Goal: Transaction & Acquisition: Purchase product/service

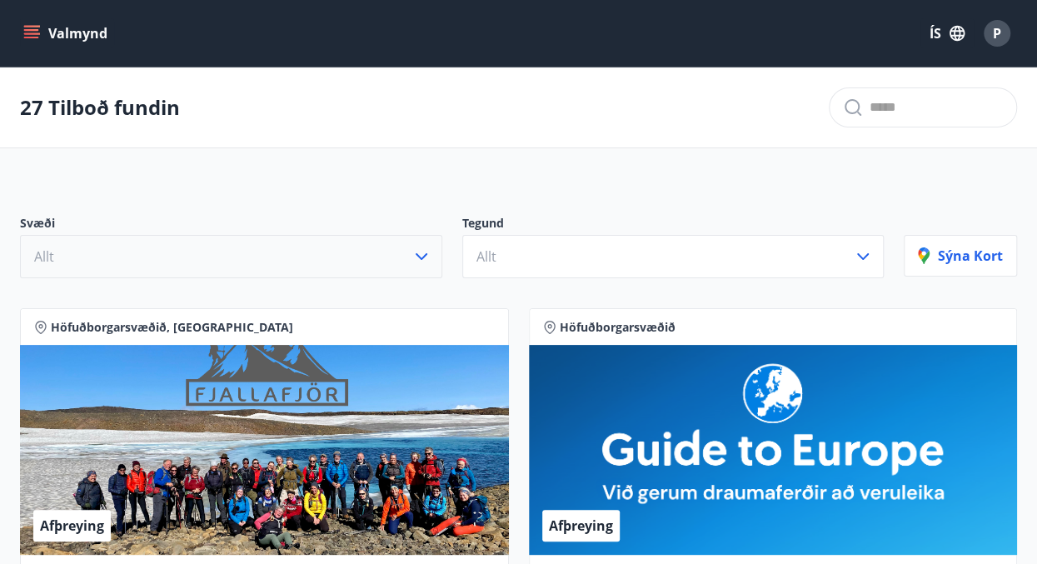
click at [426, 256] on icon "button" at bounding box center [422, 257] width 20 height 20
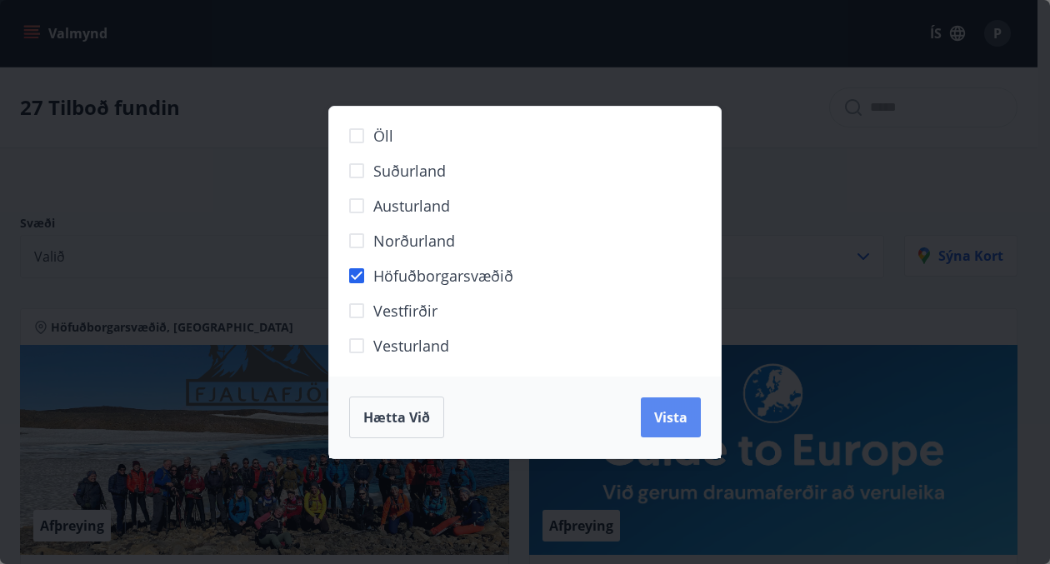
click at [669, 422] on span "Vista" at bounding box center [670, 417] width 33 height 18
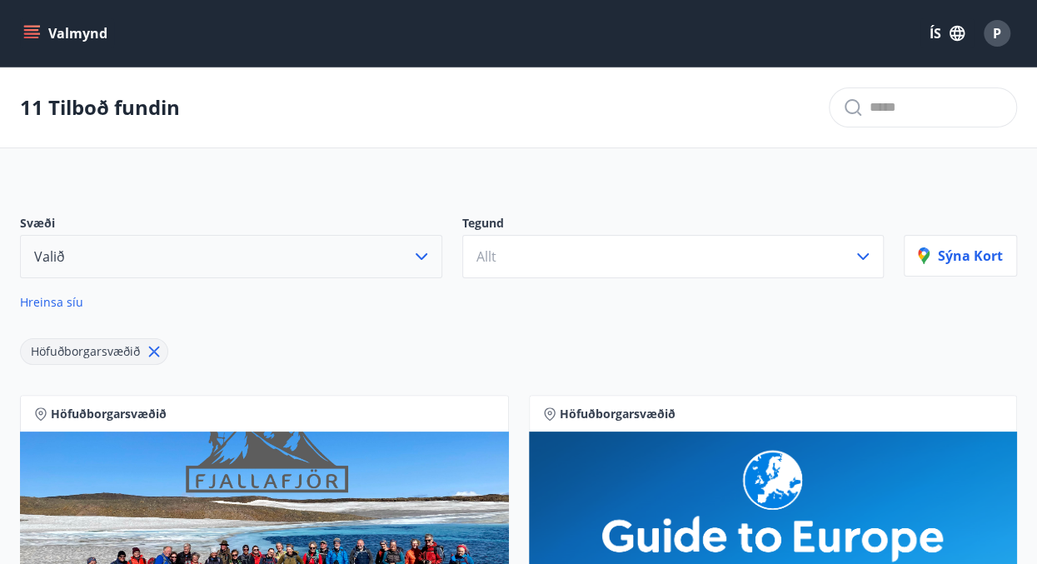
click at [39, 301] on span "Hreinsa síu" at bounding box center [51, 302] width 63 height 16
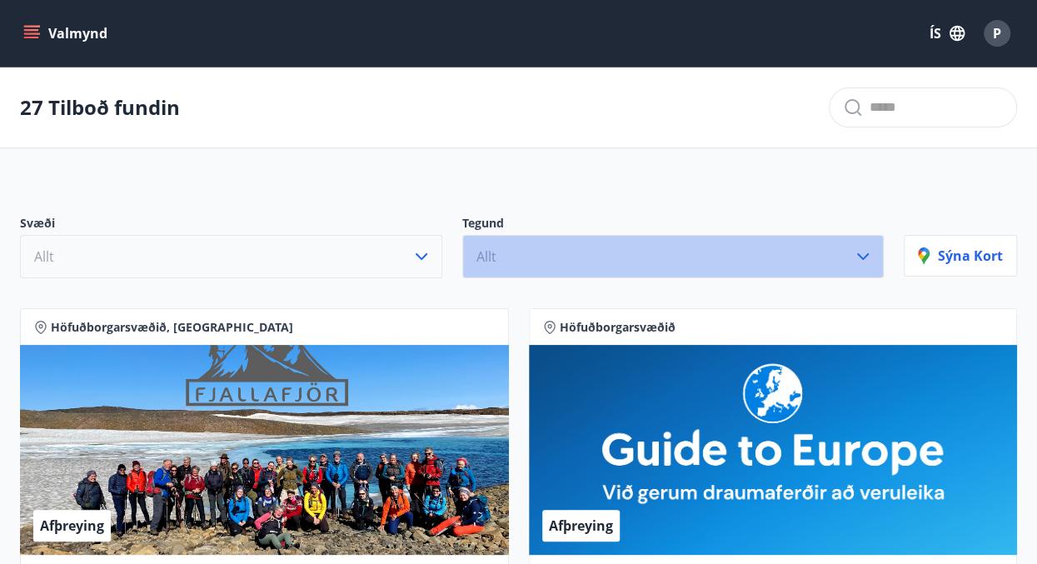
click at [864, 256] on icon "button" at bounding box center [863, 257] width 20 height 20
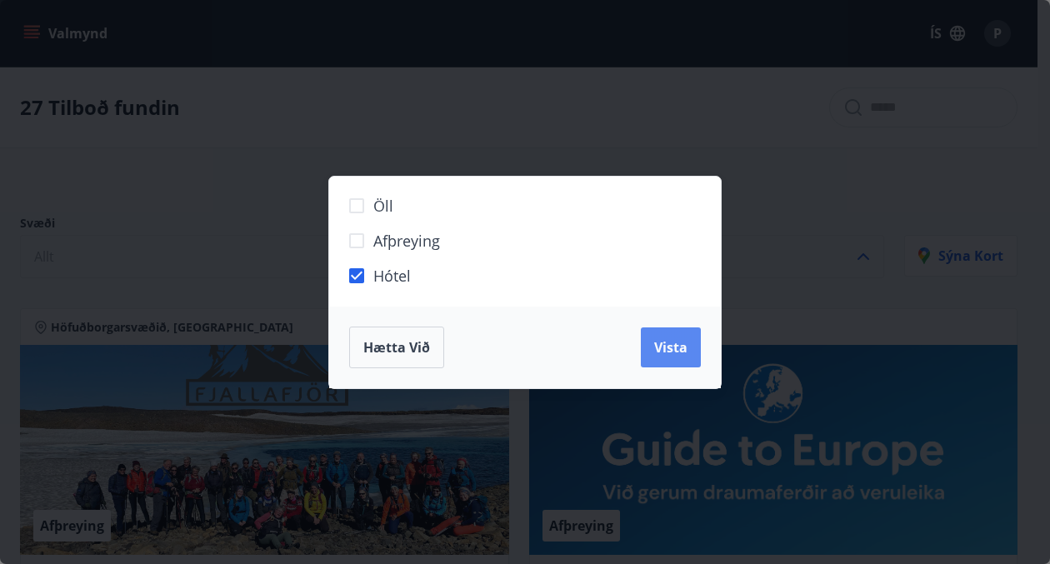
click at [671, 346] on span "Vista" at bounding box center [670, 347] width 33 height 18
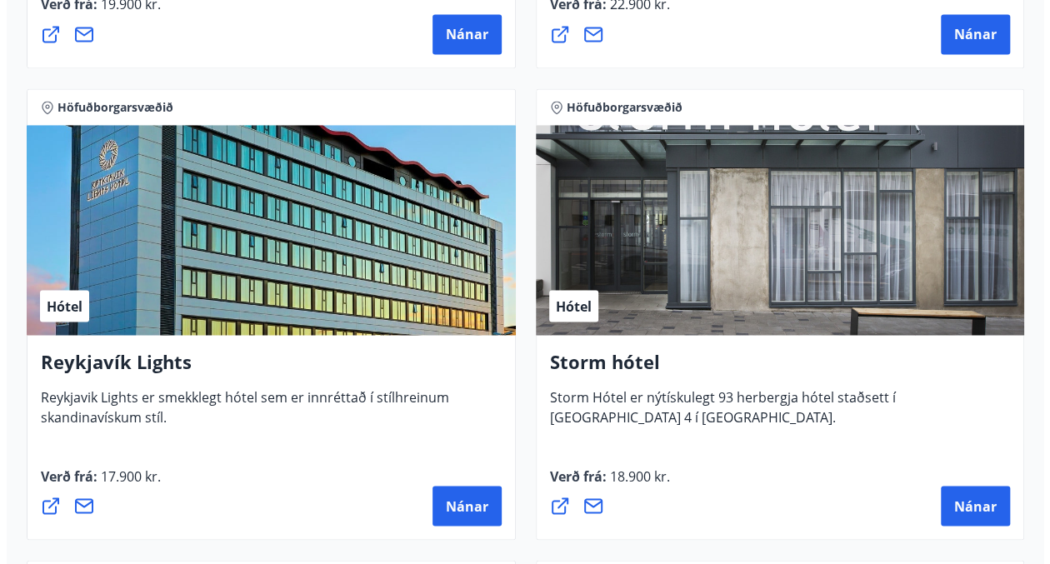
scroll to position [1333, 0]
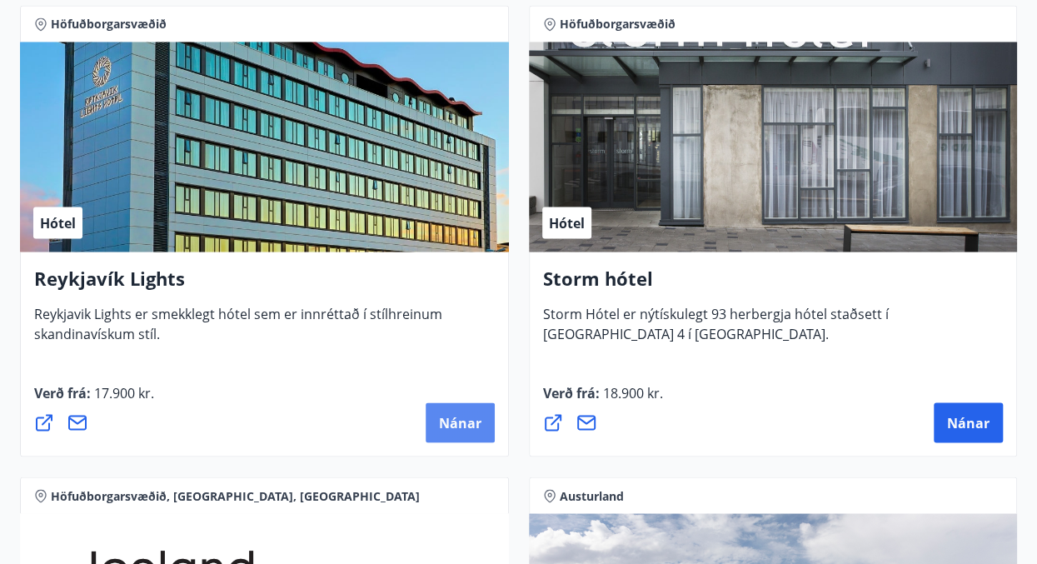
click at [465, 422] on span "Nánar" at bounding box center [460, 422] width 42 height 18
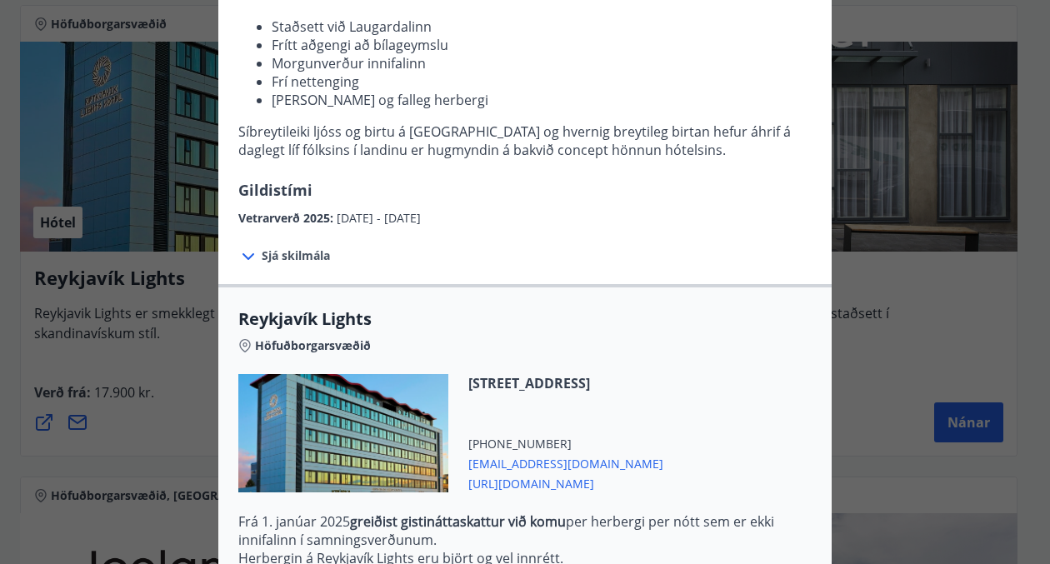
scroll to position [250, 0]
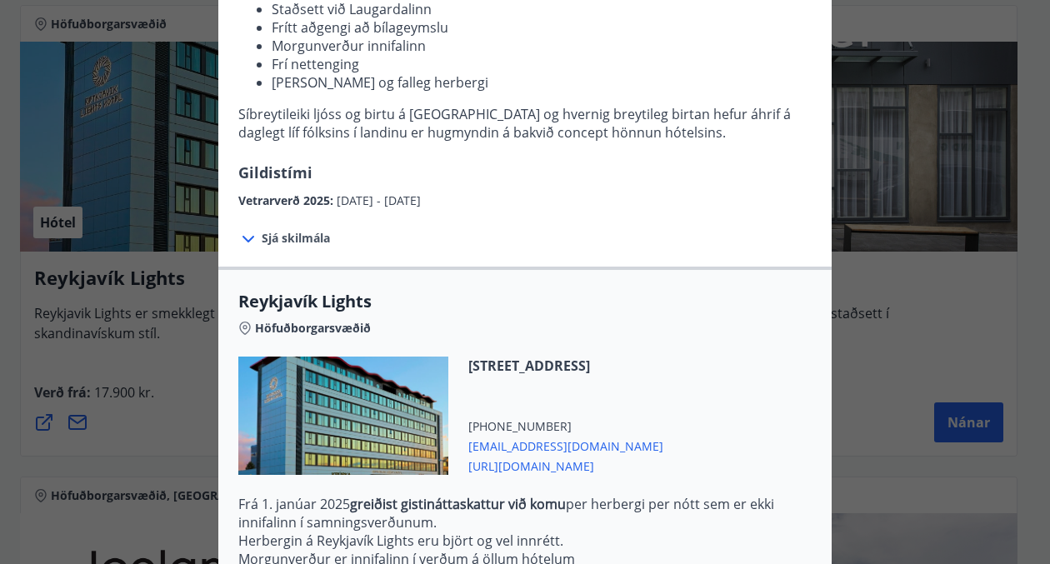
click at [245, 236] on icon at bounding box center [248, 239] width 20 height 20
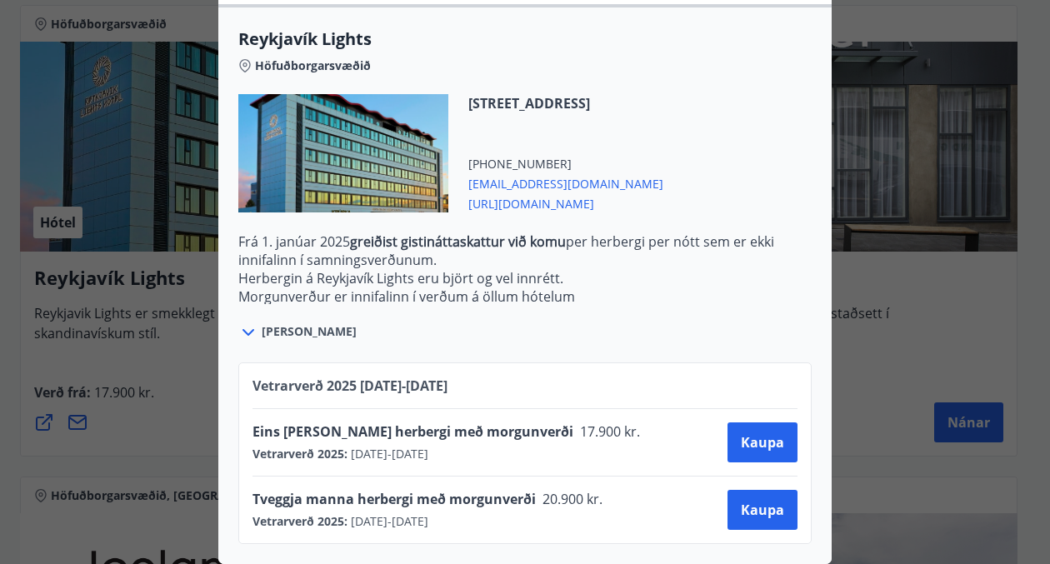
scroll to position [673, 0]
click at [265, 323] on span "[PERSON_NAME]" at bounding box center [309, 331] width 95 height 17
click at [241, 322] on icon at bounding box center [248, 332] width 20 height 20
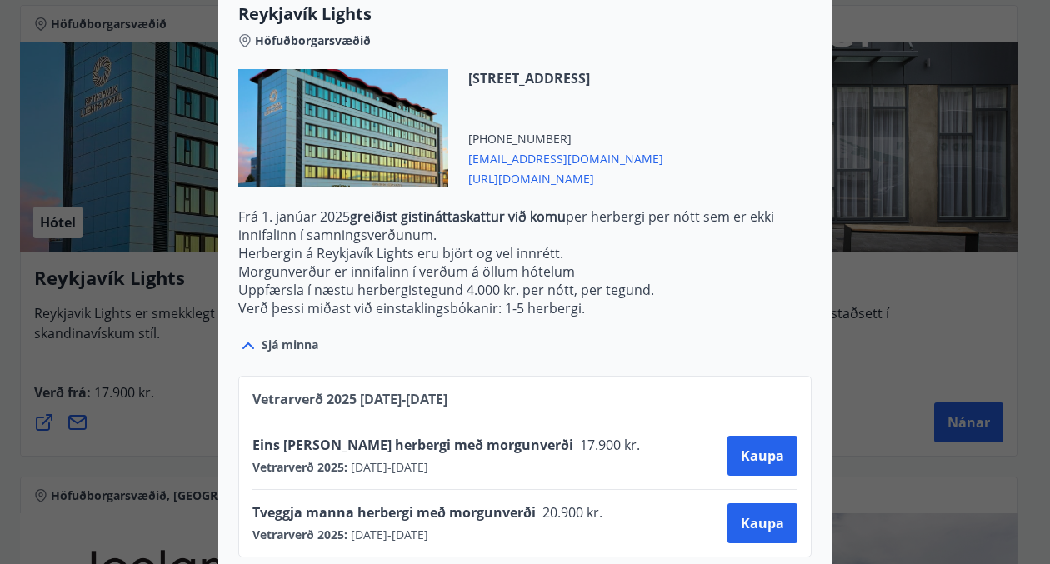
scroll to position [712, 0]
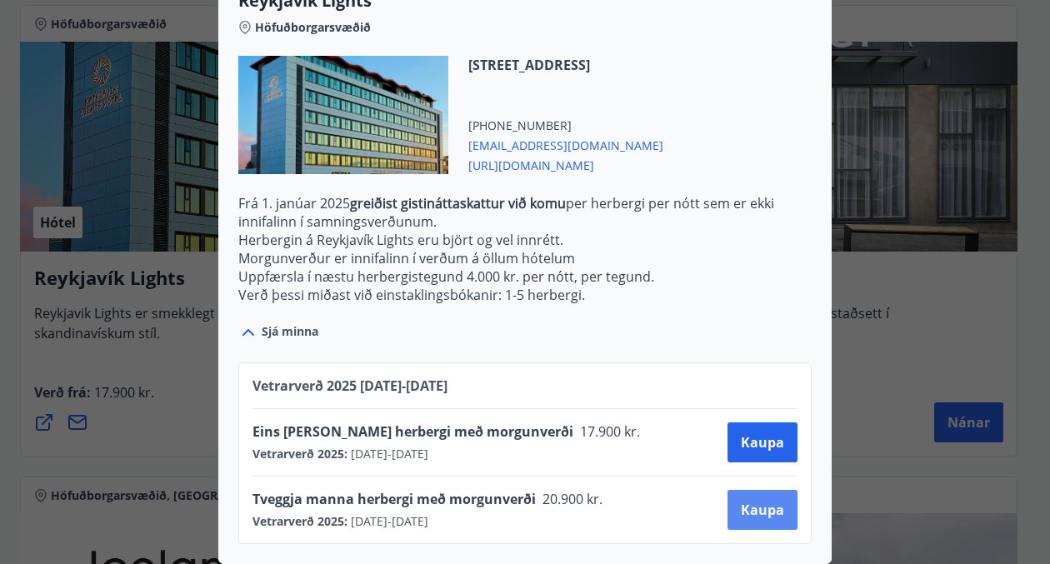
click at [748, 501] on span "Kaupa" at bounding box center [762, 510] width 43 height 18
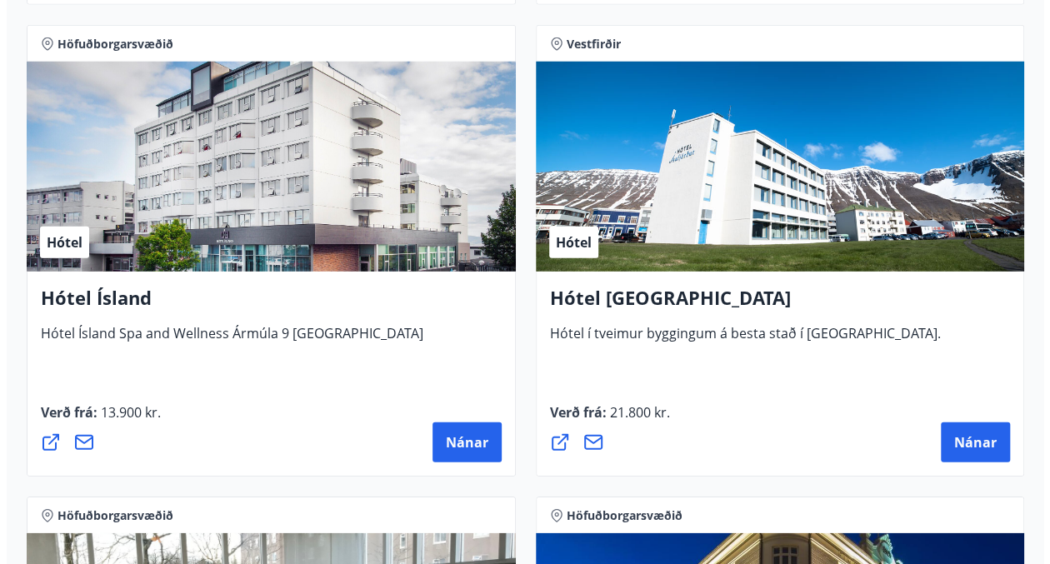
scroll to position [2251, 0]
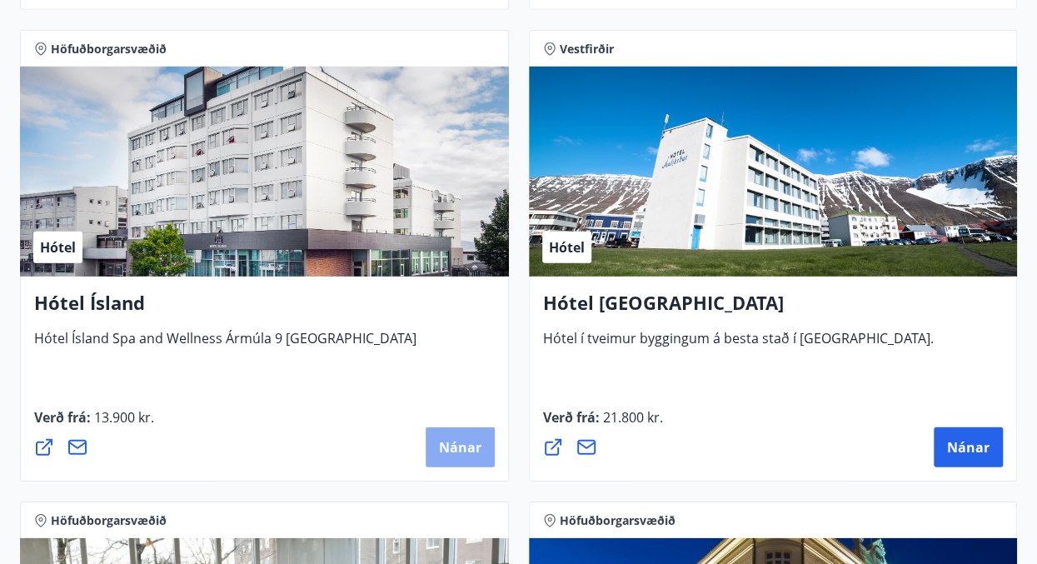
click at [476, 434] on button "Nánar" at bounding box center [460, 447] width 69 height 40
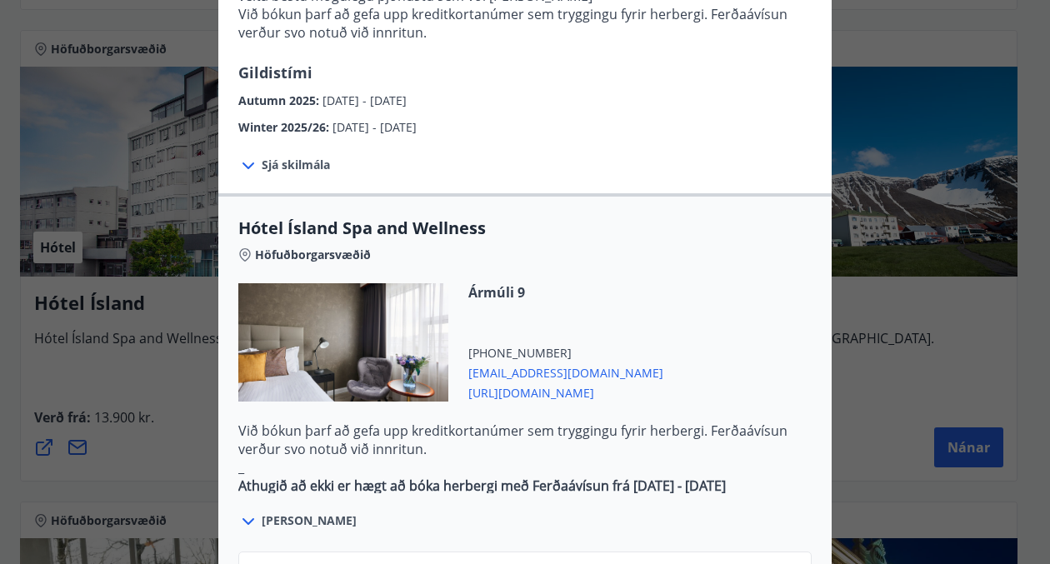
scroll to position [750, 0]
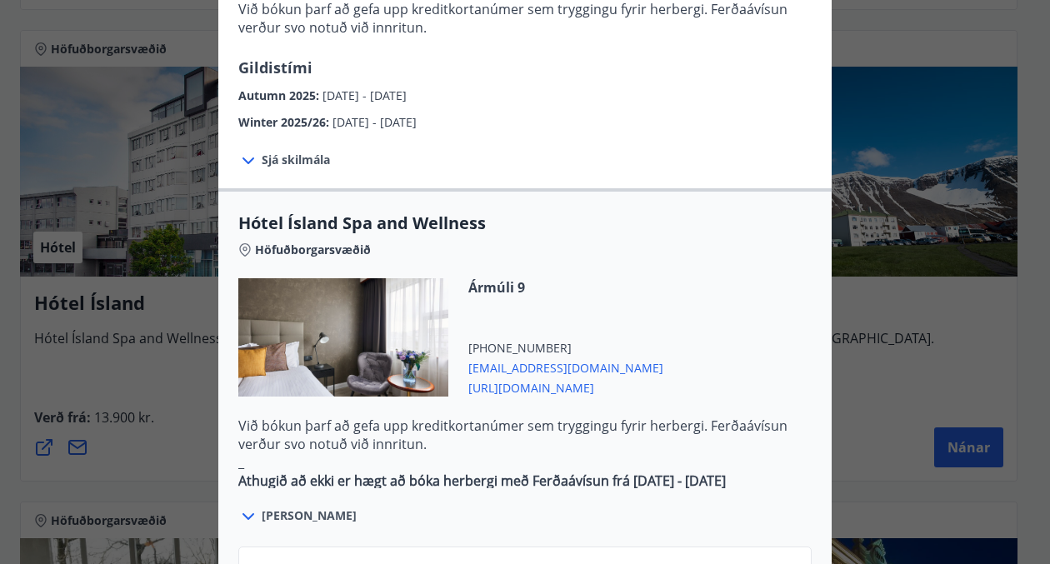
click at [242, 507] on icon at bounding box center [248, 517] width 20 height 20
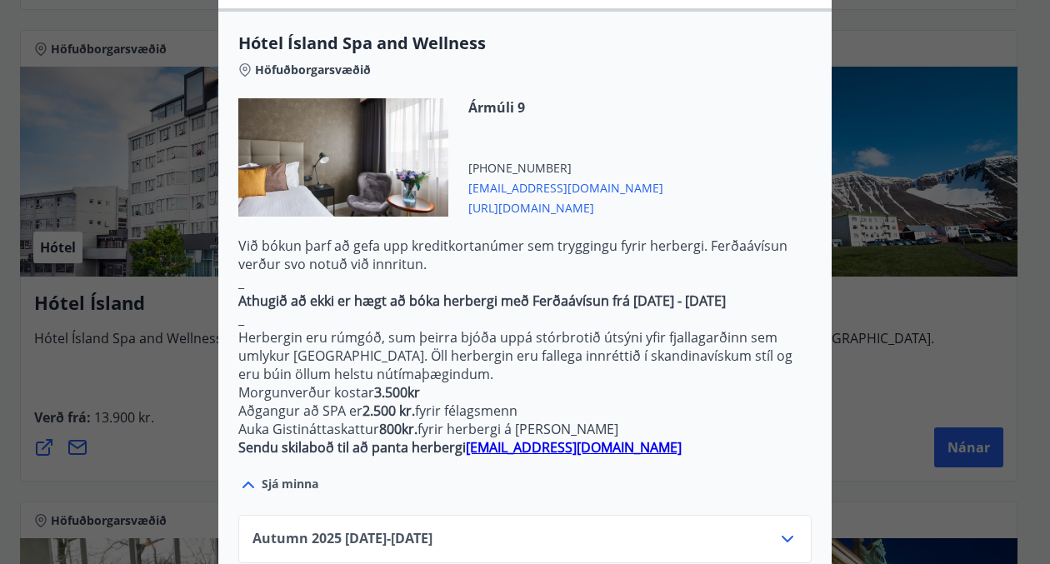
scroll to position [1000, 0]
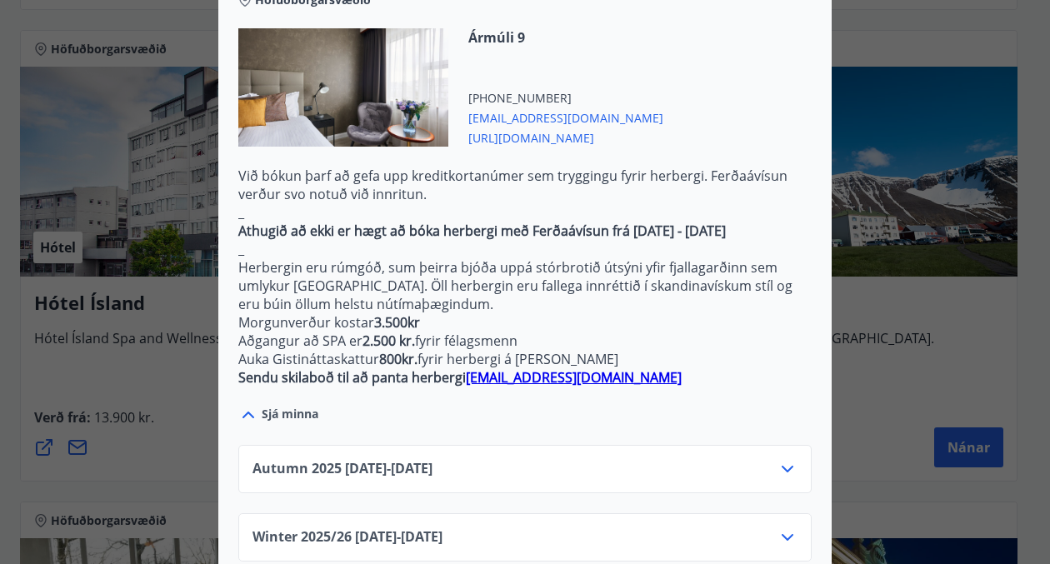
click at [778, 459] on icon at bounding box center [787, 469] width 20 height 20
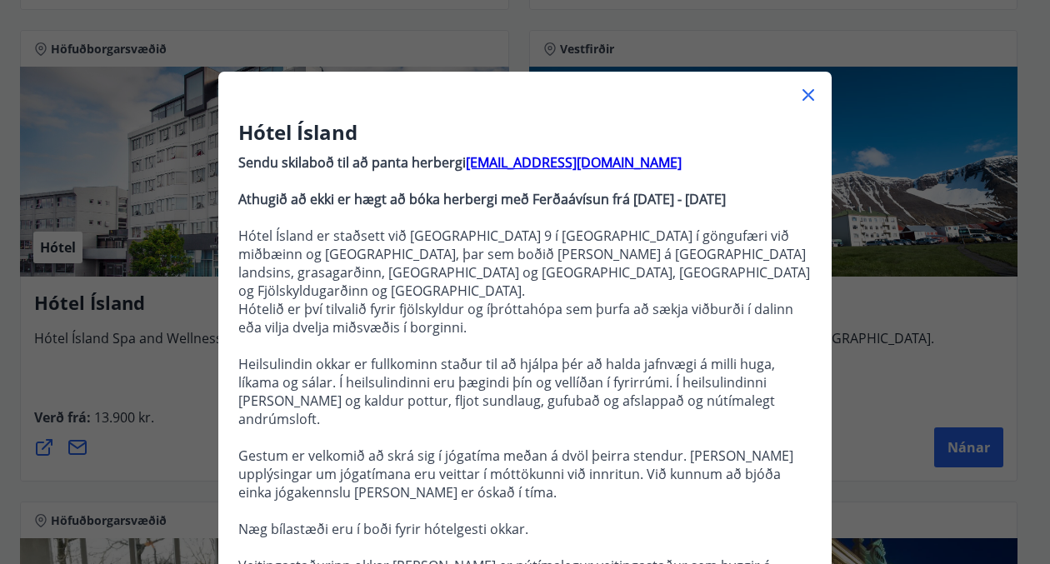
scroll to position [0, 0]
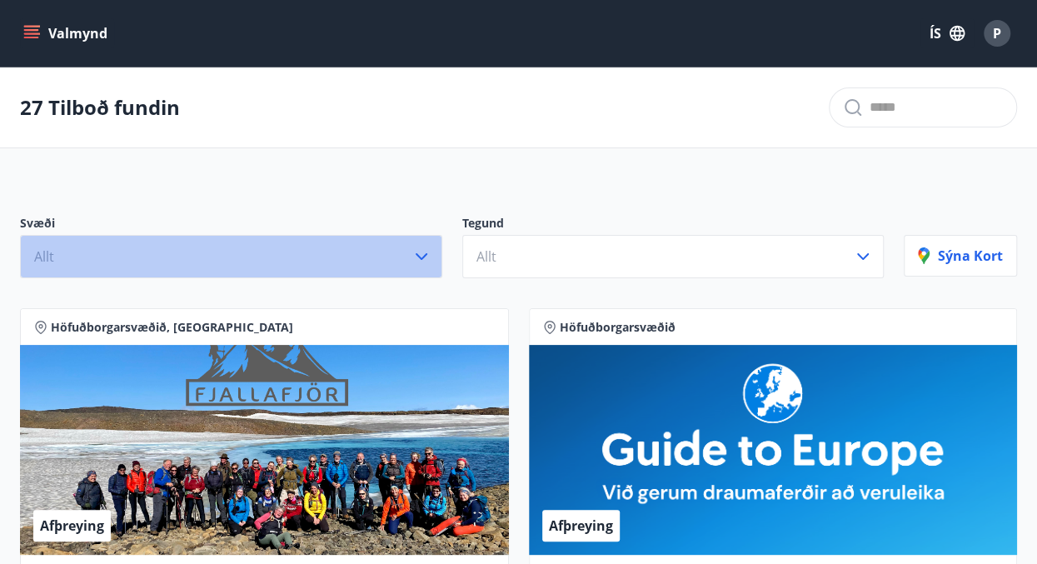
click at [427, 251] on icon "button" at bounding box center [422, 257] width 20 height 20
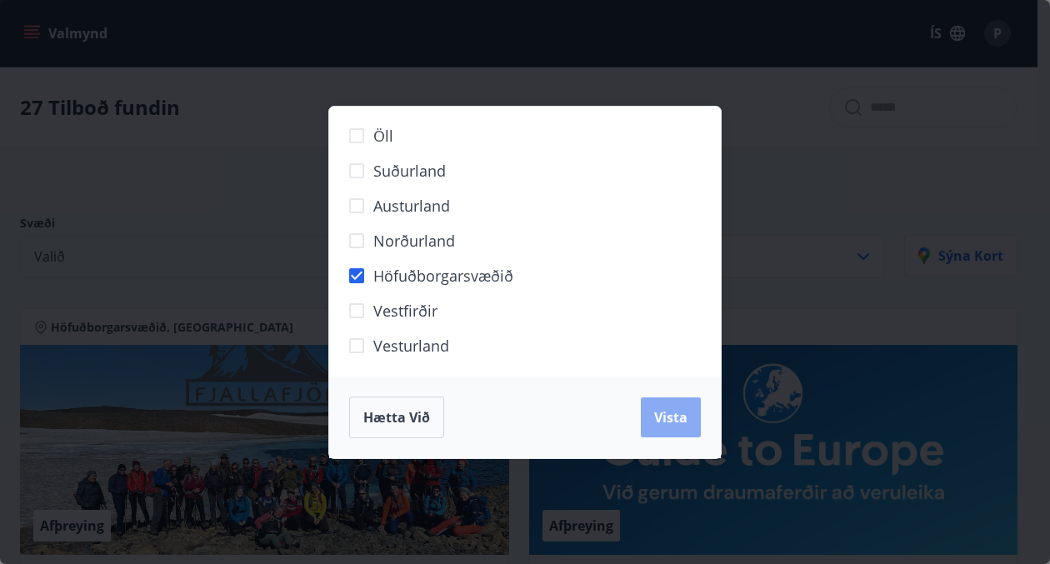
click at [666, 412] on span "Vista" at bounding box center [670, 417] width 33 height 18
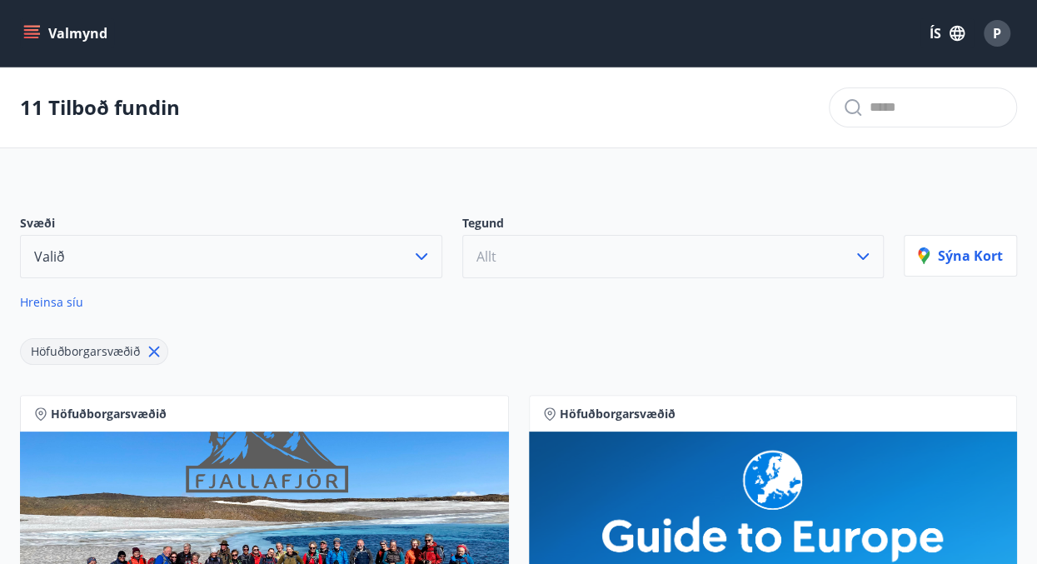
click at [866, 255] on icon "button" at bounding box center [863, 257] width 20 height 20
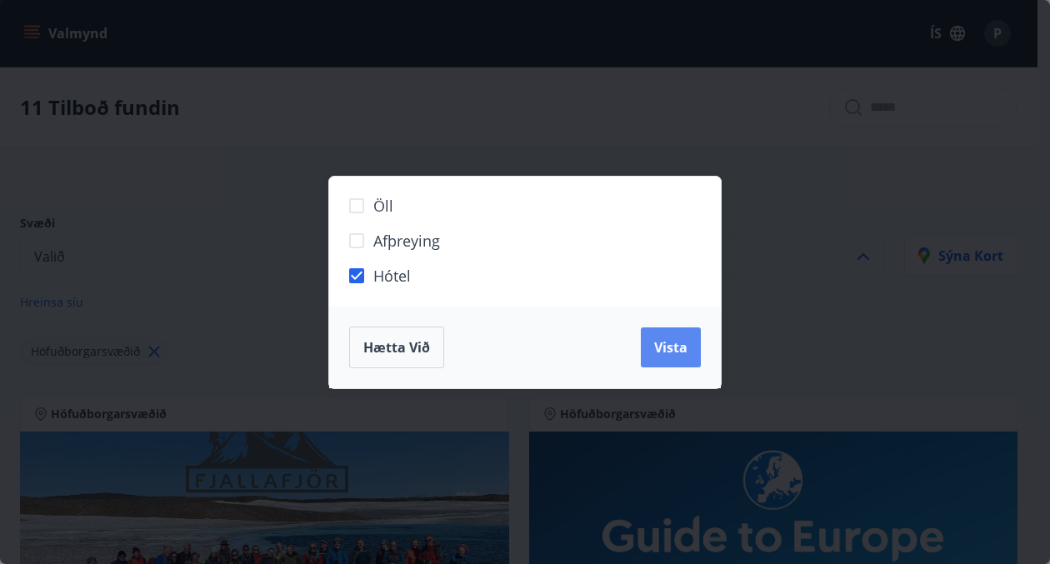
click at [687, 342] on span "Vista" at bounding box center [670, 347] width 33 height 18
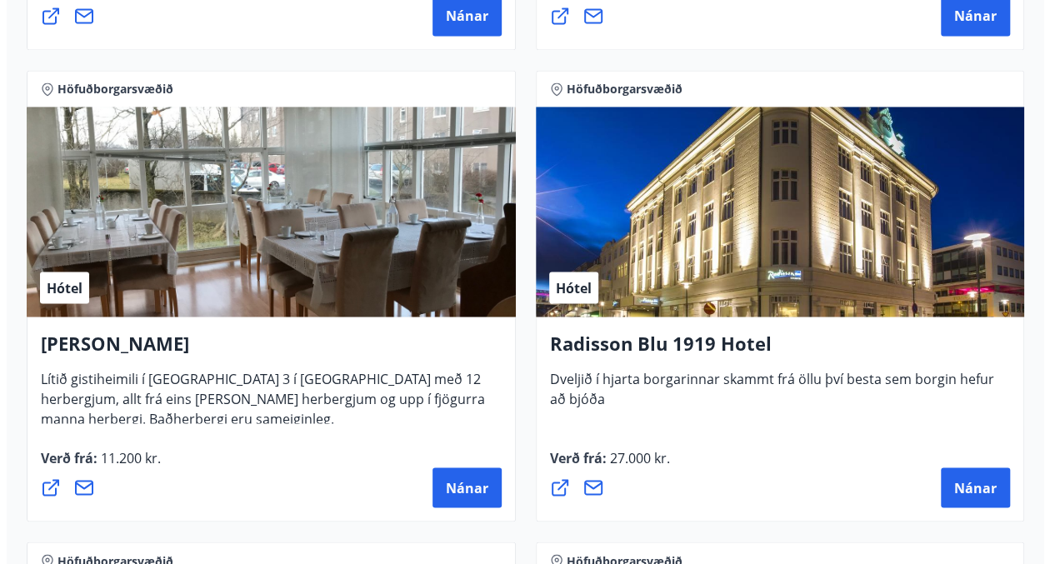
scroll to position [995, 0]
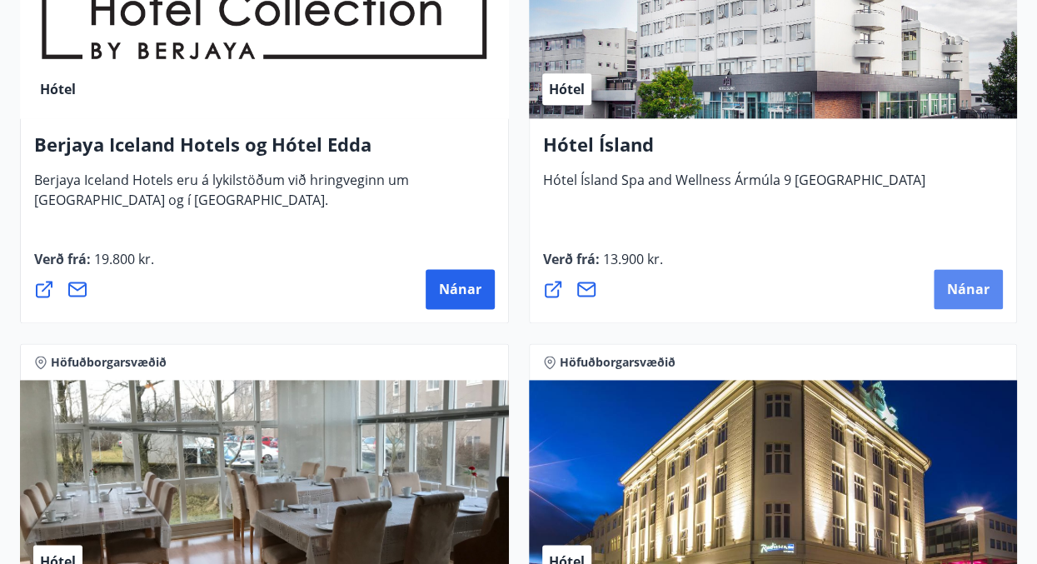
click at [973, 289] on span "Nánar" at bounding box center [968, 289] width 42 height 18
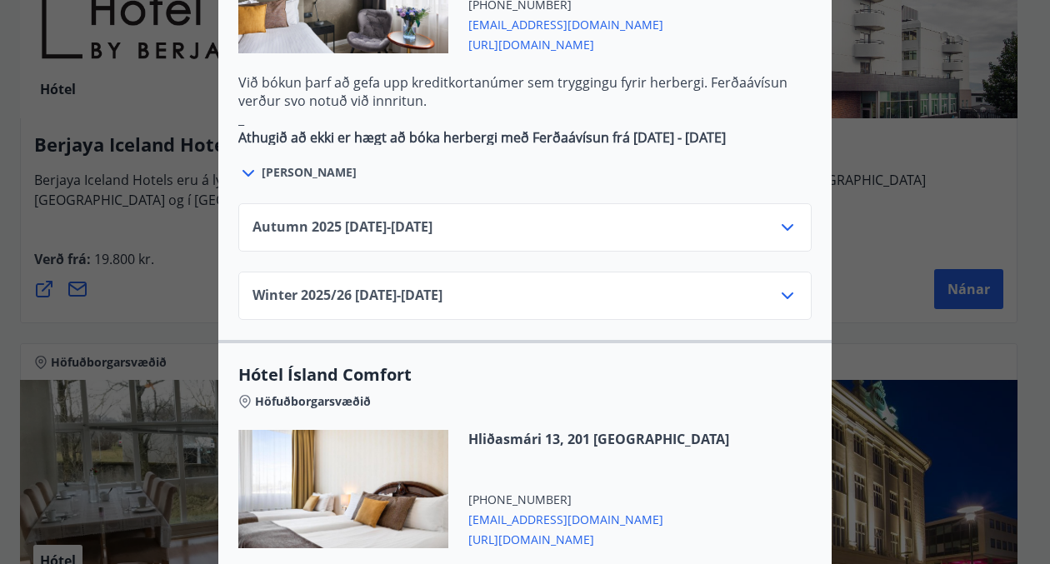
scroll to position [1083, 0]
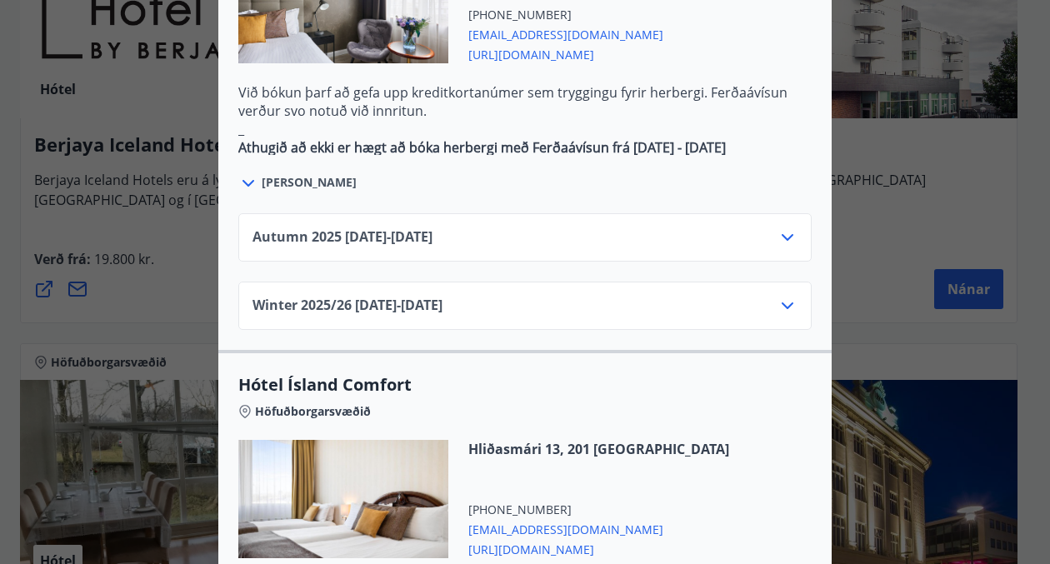
click at [777, 227] on icon at bounding box center [787, 237] width 20 height 20
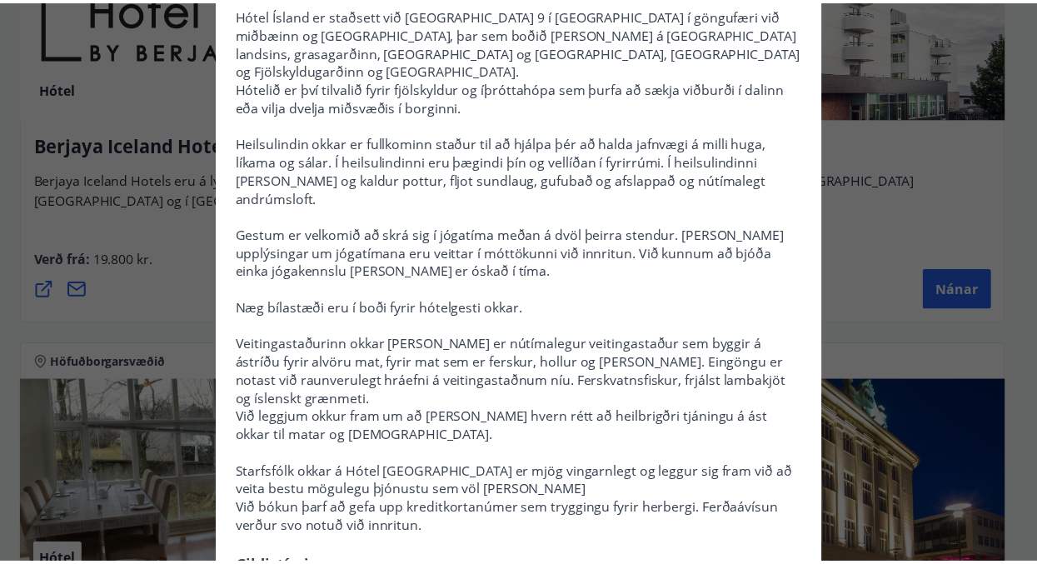
scroll to position [0, 0]
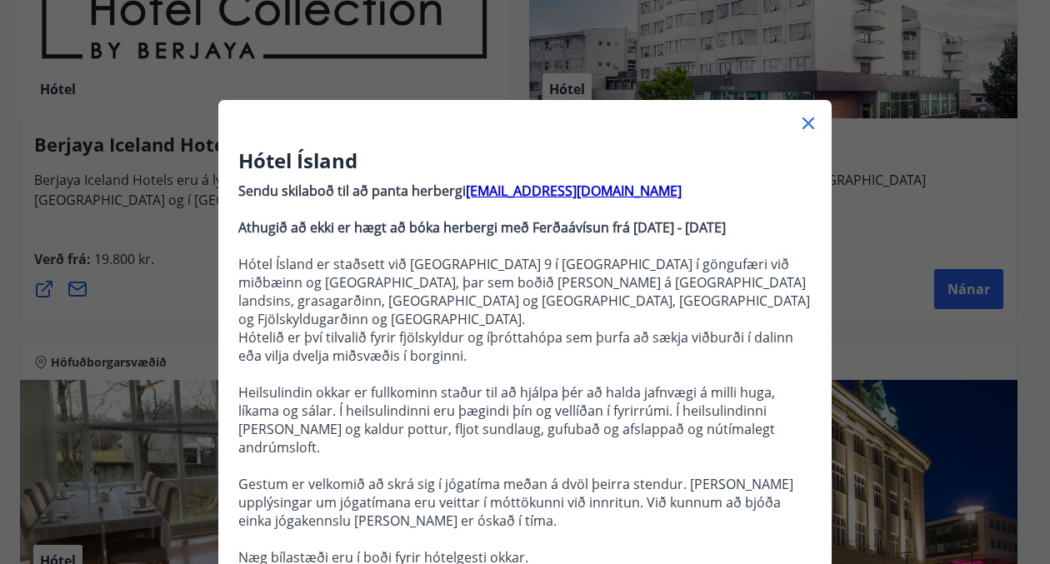
click at [803, 124] on icon at bounding box center [808, 123] width 12 height 12
